Goal: Transaction & Acquisition: Purchase product/service

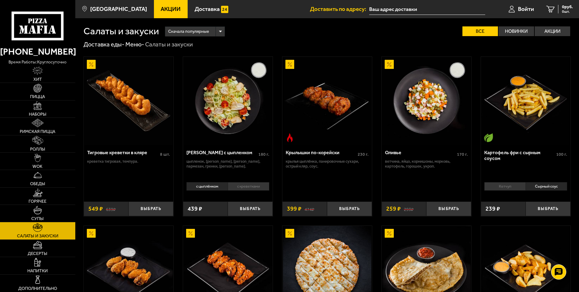
scroll to position [121, 0]
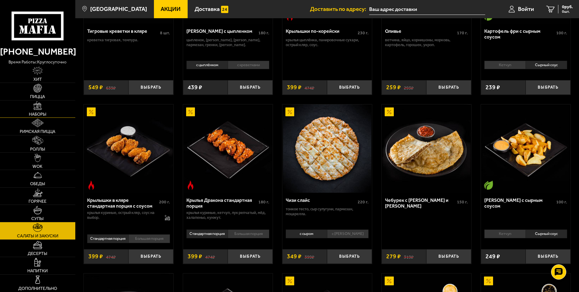
click at [38, 107] on img at bounding box center [37, 105] width 8 height 8
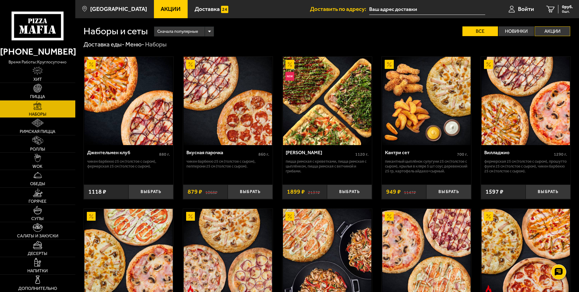
click at [551, 33] on label "Акции" at bounding box center [552, 31] width 36 height 10
click at [0, 0] on input "Акции" at bounding box center [0, 0] width 0 height 0
click at [551, 32] on label "Акции" at bounding box center [552, 31] width 36 height 10
click at [0, 0] on input "Акции" at bounding box center [0, 0] width 0 height 0
click at [38, 87] on img at bounding box center [37, 88] width 8 height 8
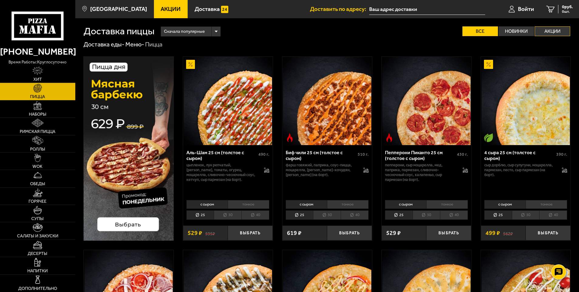
click at [556, 29] on label "Акции" at bounding box center [552, 31] width 36 height 10
click at [0, 0] on input "Акции" at bounding box center [0, 0] width 0 height 0
